Goal: Information Seeking & Learning: Learn about a topic

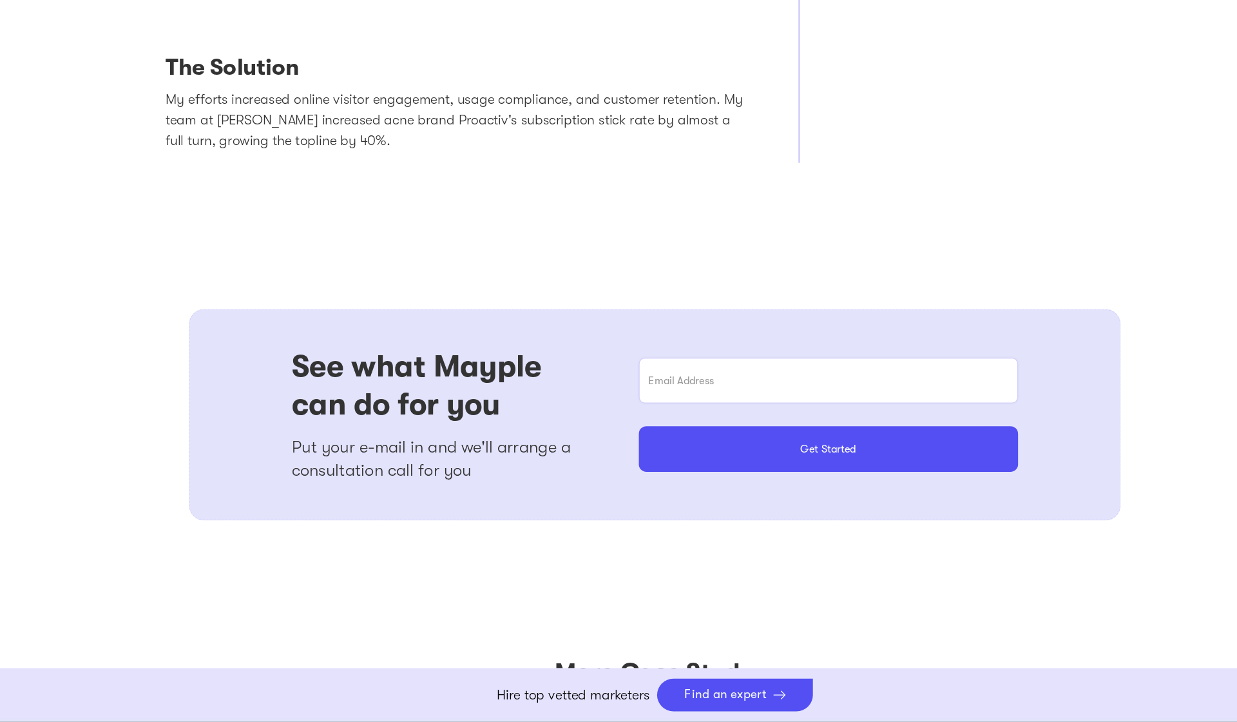
scroll to position [922, 0]
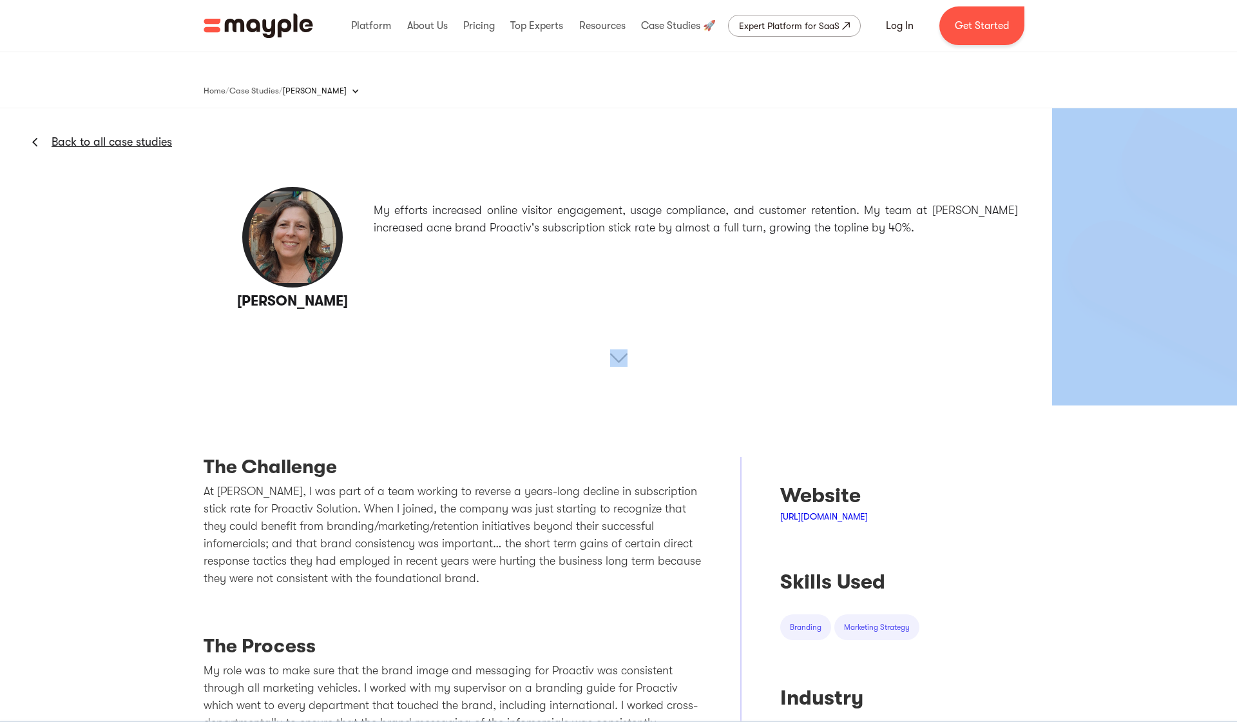
click at [610, 360] on div "Guthy-Renker Back to all case studies My efforts increased online visitor engag…" at bounding box center [618, 256] width 1237 height 297
click at [610, 360] on img at bounding box center [618, 357] width 17 height 17
click at [626, 356] on img at bounding box center [618, 357] width 17 height 17
click at [623, 358] on img at bounding box center [618, 357] width 17 height 17
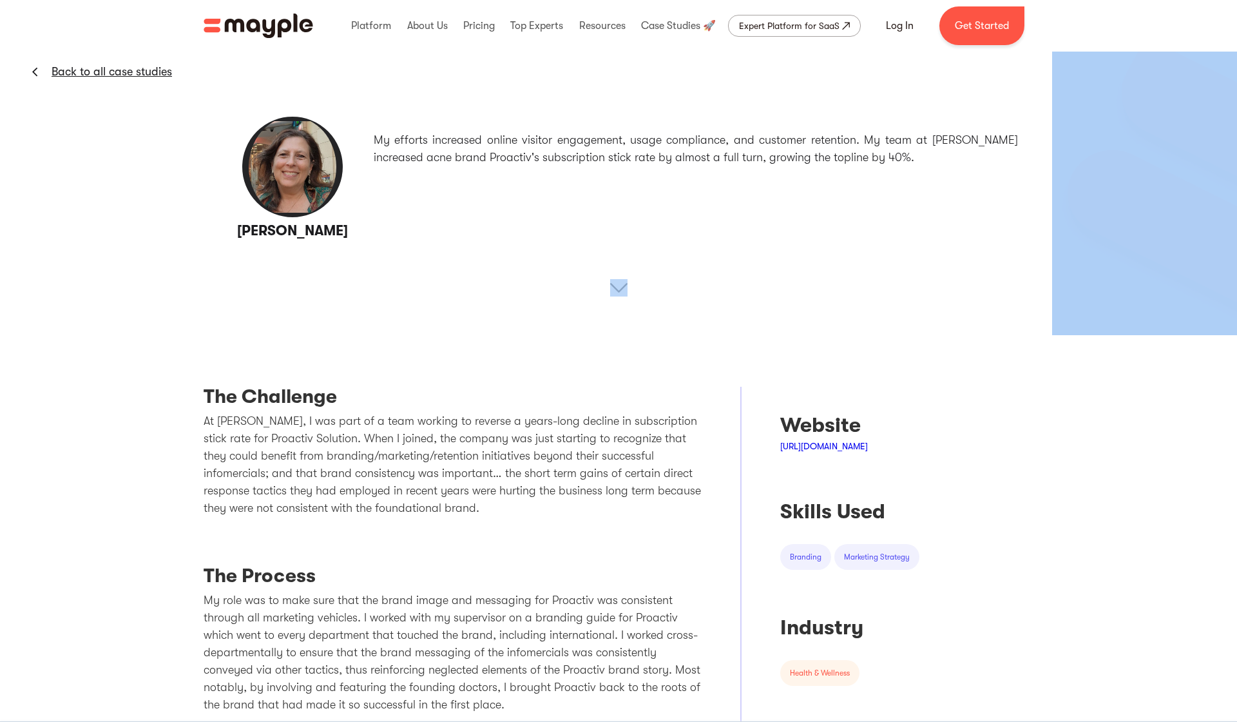
scroll to position [88, 0]
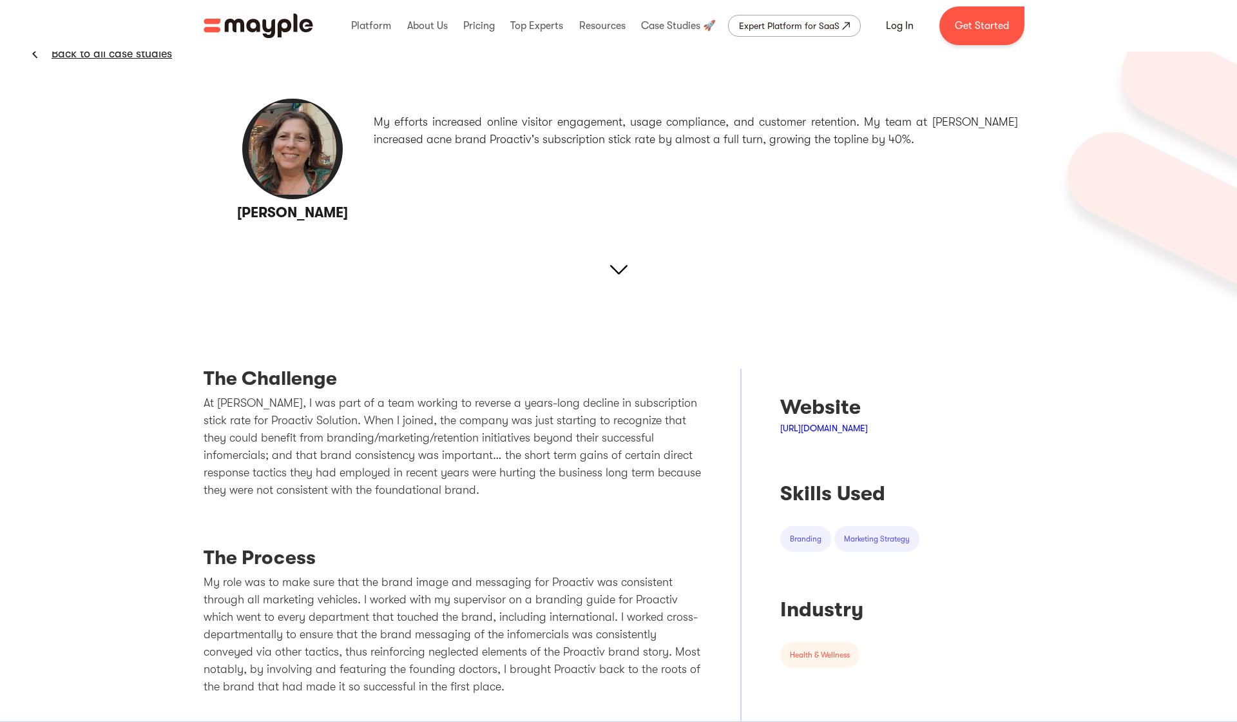
click at [623, 358] on div "The Challenge At Guthy-Renker, I was part of a team working to reverse a years-…" at bounding box center [453, 697] width 498 height 760
click at [619, 273] on img at bounding box center [618, 269] width 17 height 17
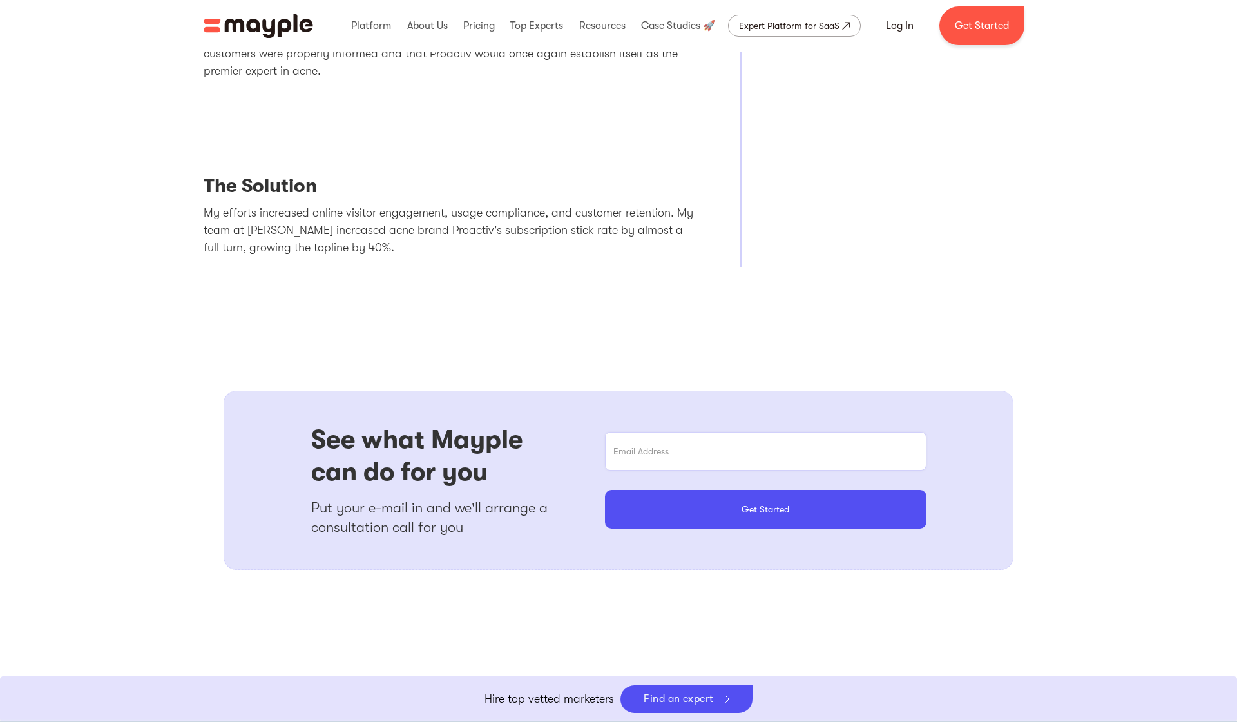
scroll to position [901, 0]
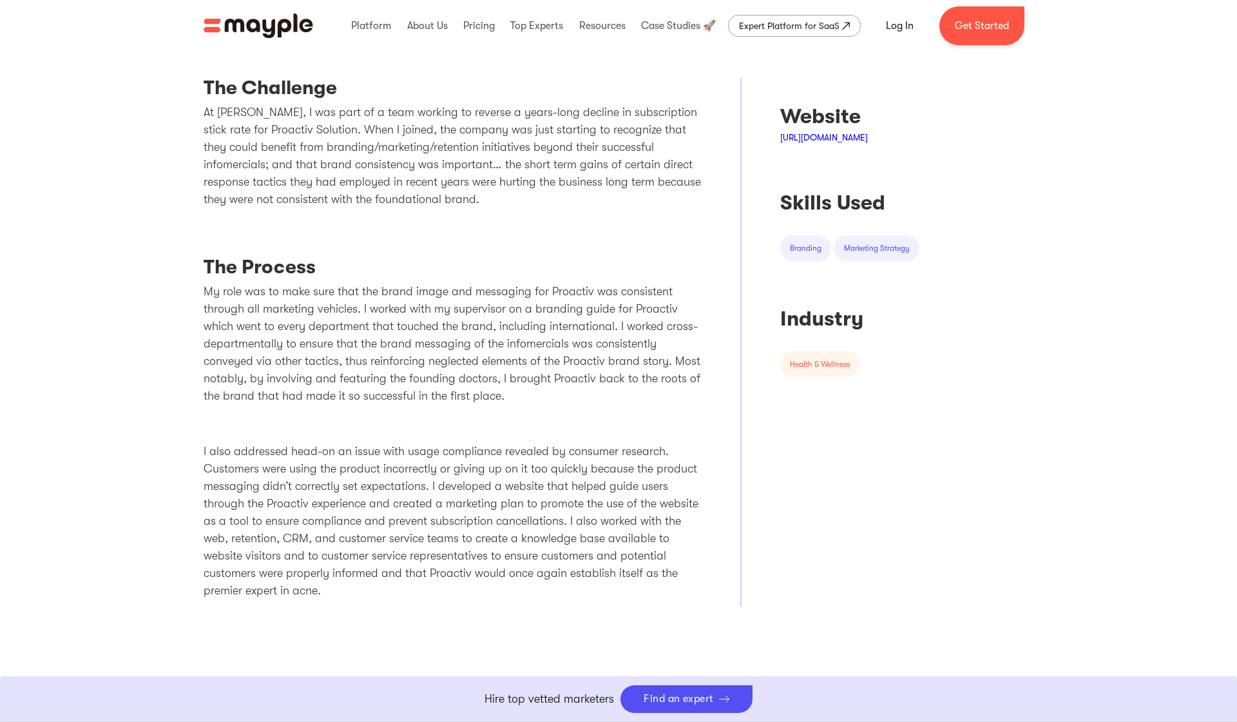
scroll to position [311, 0]
